Goal: Transaction & Acquisition: Purchase product/service

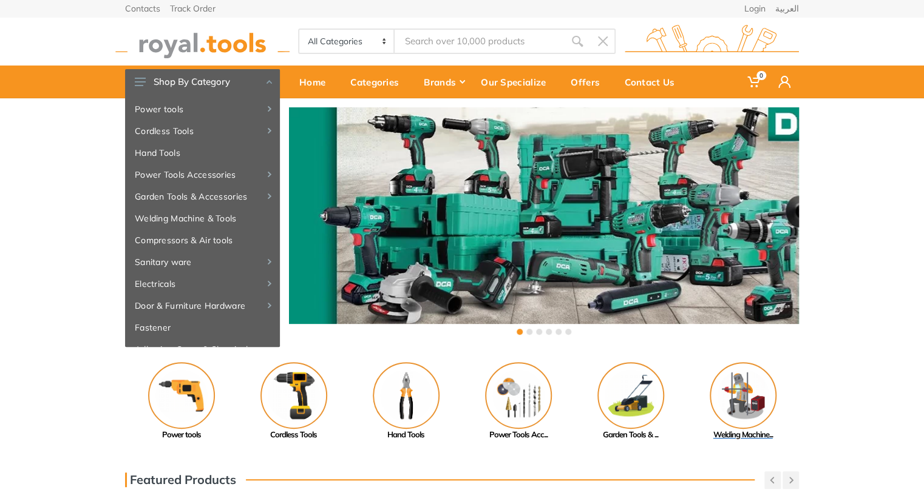
drag, startPoint x: 326, startPoint y: 380, endPoint x: 745, endPoint y: 407, distance: 419.6
drag, startPoint x: 472, startPoint y: 387, endPoint x: 808, endPoint y: 379, distance: 336.3
click at [808, 379] on div "Previous Adhesive, Spray... Paint Tools" at bounding box center [462, 401] width 924 height 79
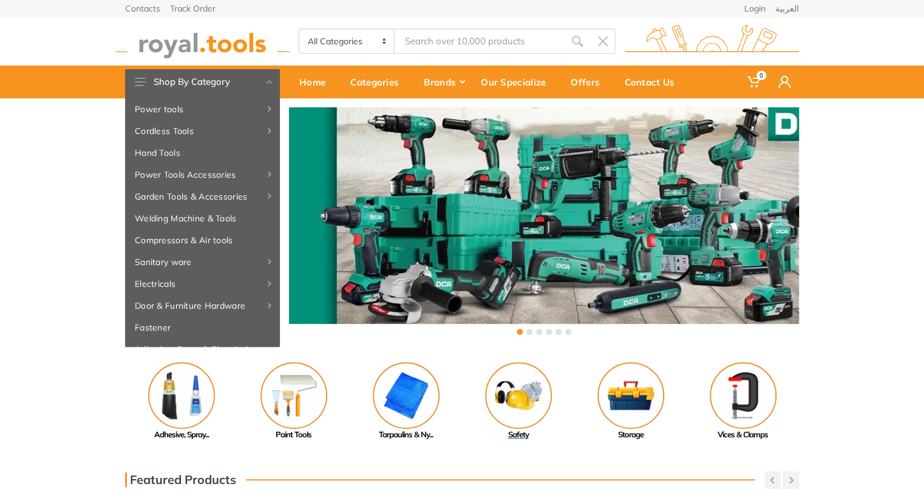
click at [532, 391] on img at bounding box center [518, 395] width 67 height 67
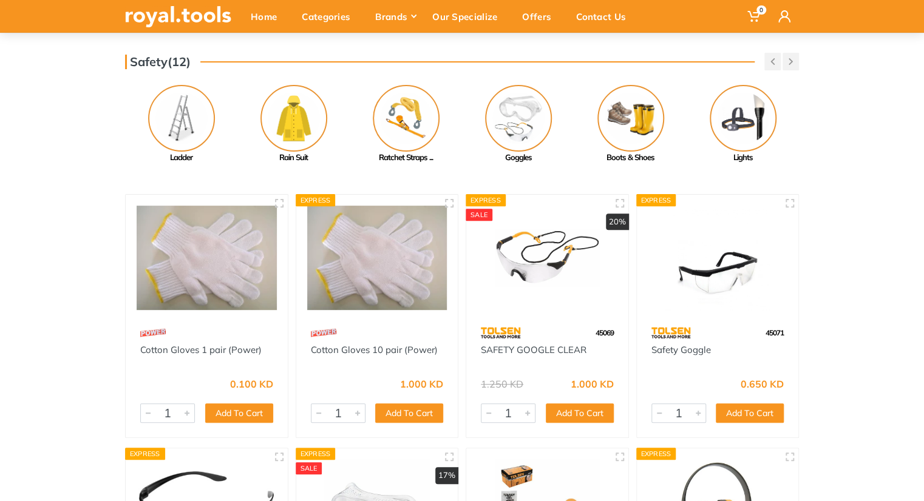
scroll to position [89, 0]
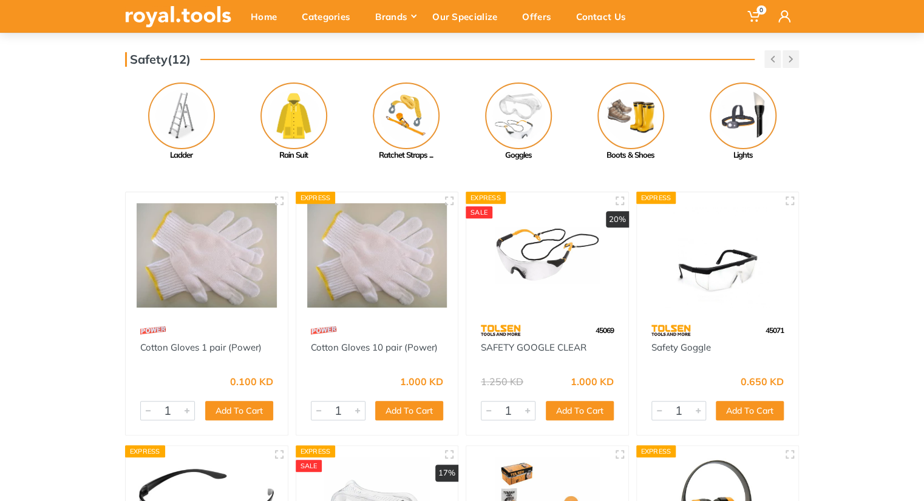
click at [363, 248] on img at bounding box center [377, 255] width 140 height 105
